Goal: Task Accomplishment & Management: Manage account settings

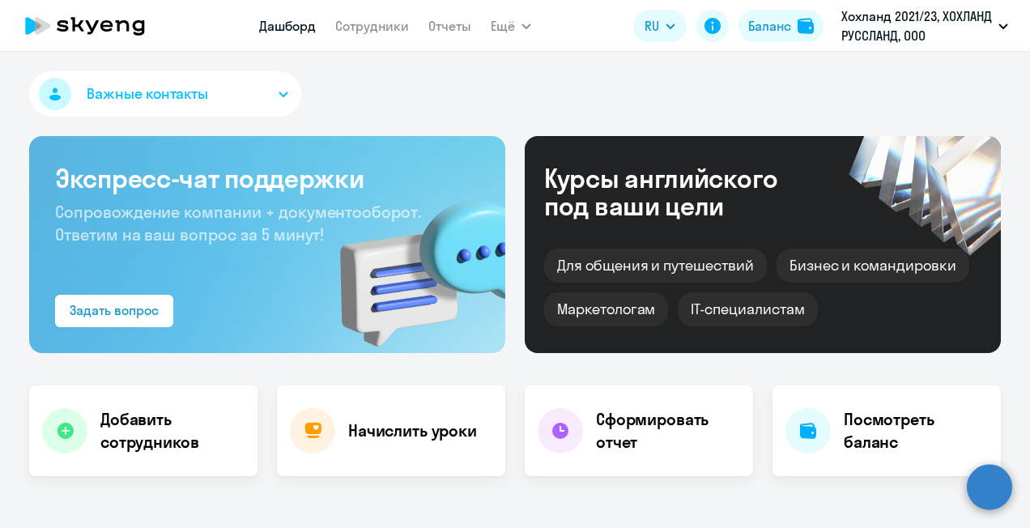
select select "30"
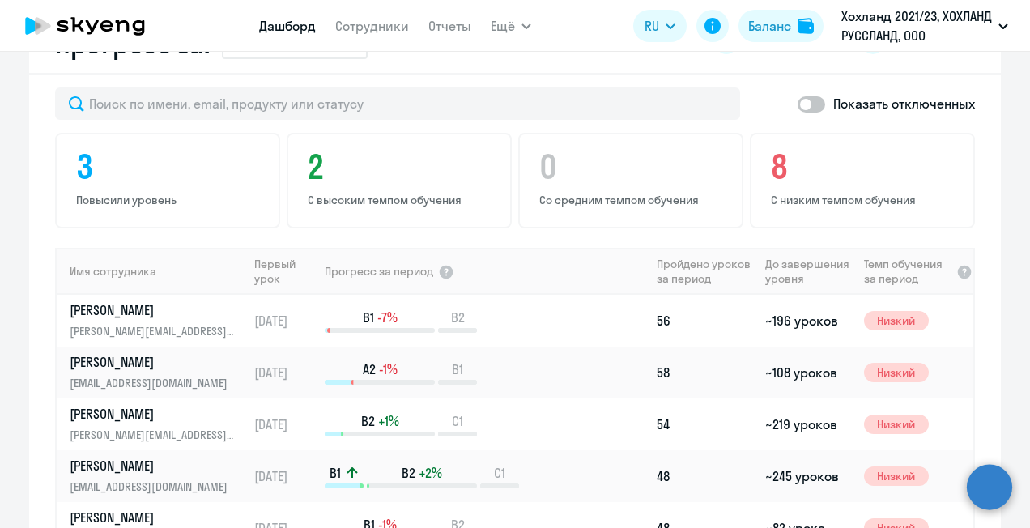
click at [990, 483] on circle at bounding box center [989, 486] width 45 height 45
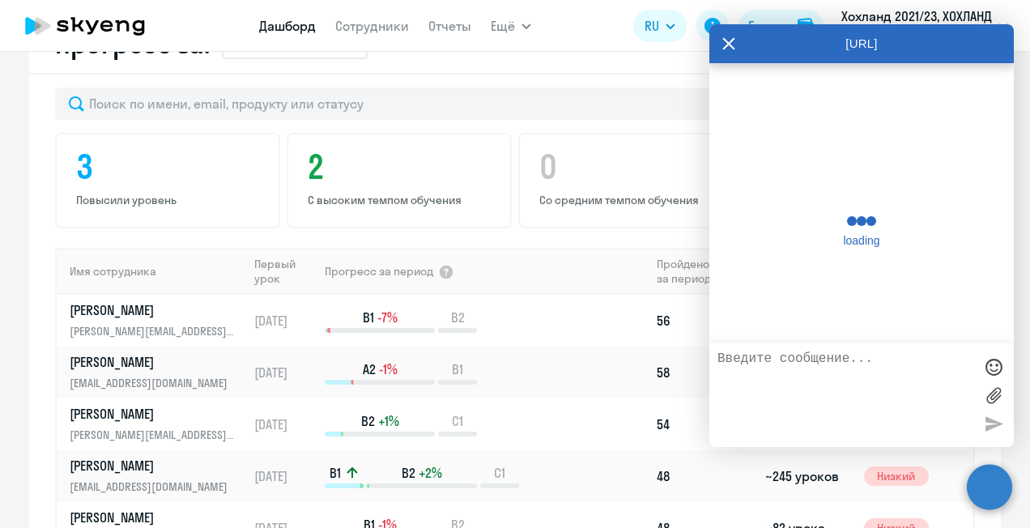
scroll to position [17418, 0]
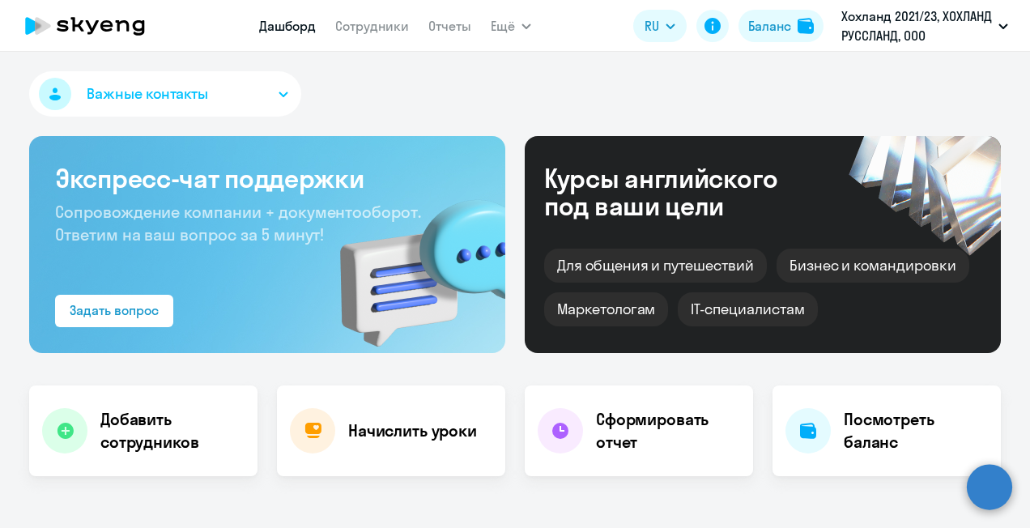
select select "30"
click at [993, 491] on circle at bounding box center [989, 486] width 45 height 45
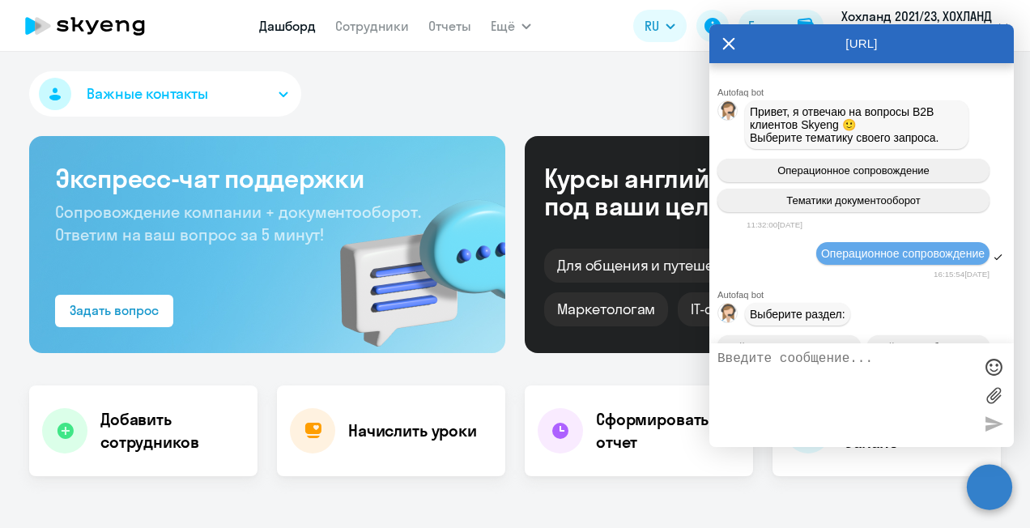
scroll to position [17424, 0]
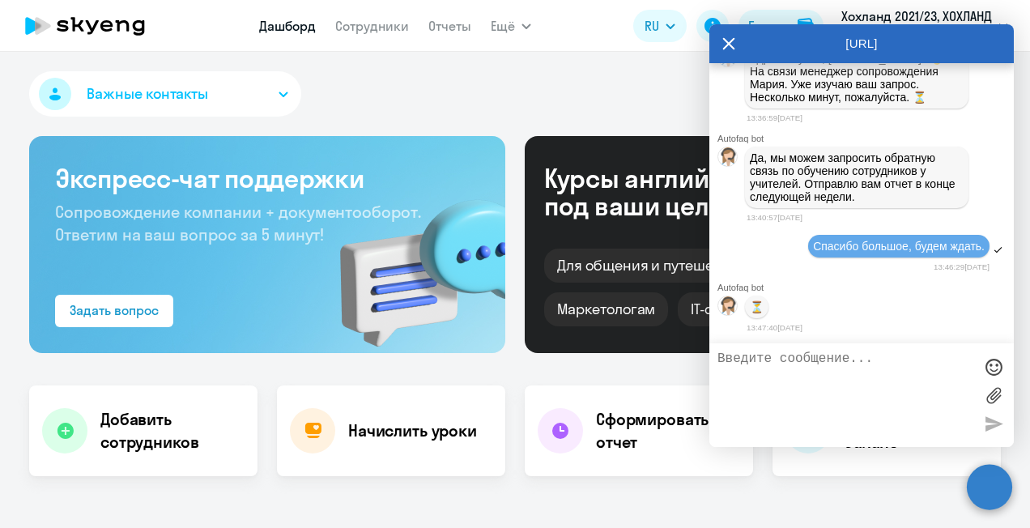
click at [728, 43] on icon at bounding box center [729, 44] width 12 height 12
